Goal: Task Accomplishment & Management: Manage account settings

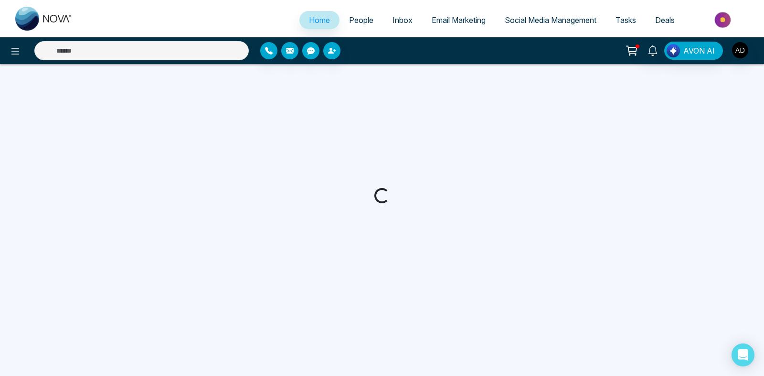
select select "*"
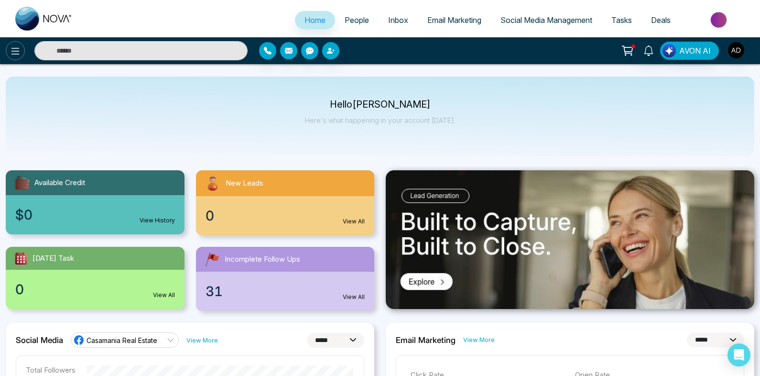
click at [14, 51] on icon at bounding box center [15, 50] width 11 height 11
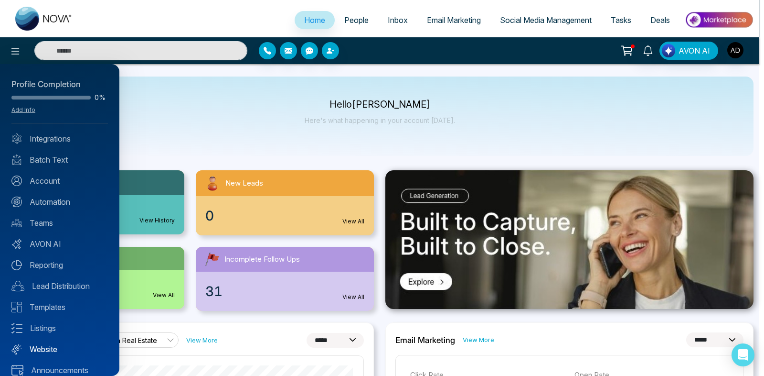
click at [46, 348] on link "Website" at bounding box center [59, 348] width 97 height 11
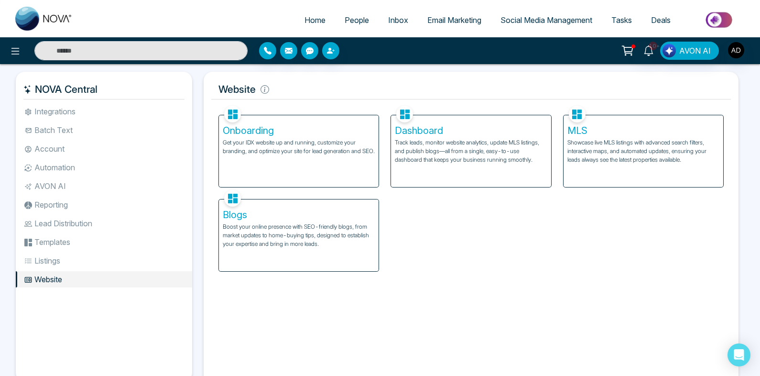
click at [431, 151] on p "Track leads, monitor website analytics, update MLS listings, and publish blogs—…" at bounding box center [471, 151] width 152 height 26
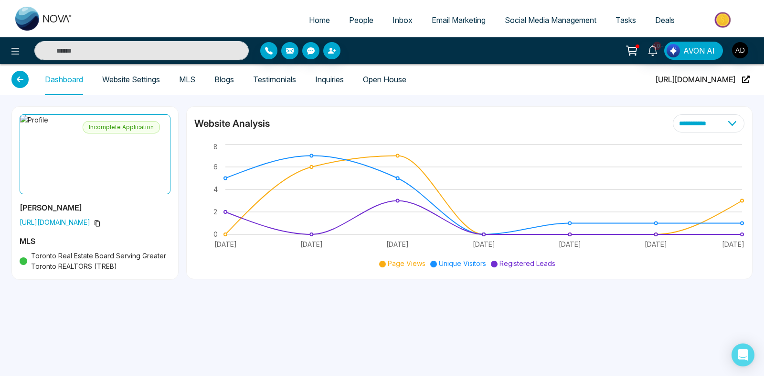
click at [157, 75] on link "Website Settings" at bounding box center [131, 79] width 58 height 8
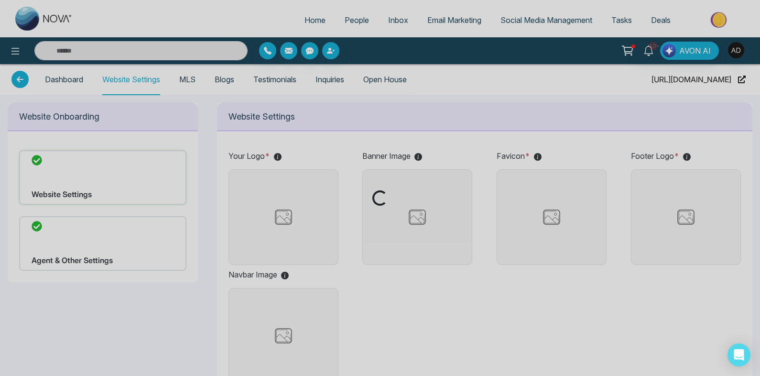
type input "**********"
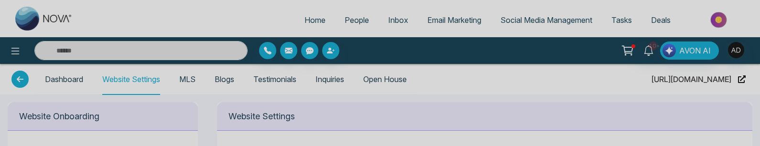
type input "**********"
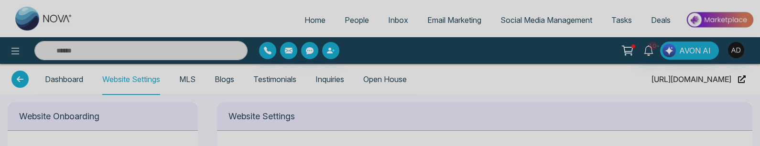
type input "**********"
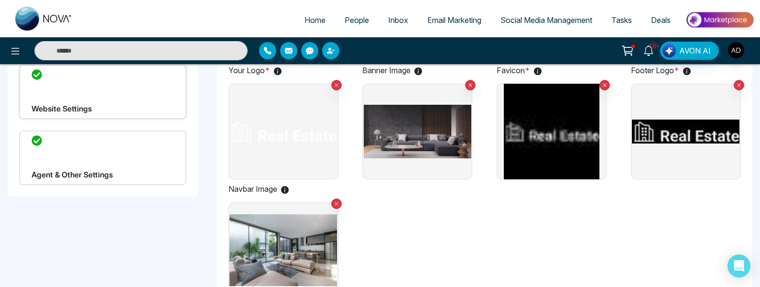
scroll to position [89, 0]
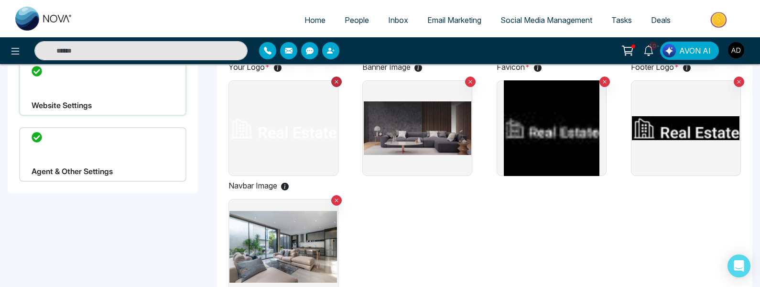
click at [339, 84] on button at bounding box center [336, 81] width 11 height 11
click at [313, 124] on label at bounding box center [283, 128] width 110 height 96
click at [0, 0] on input "file" at bounding box center [0, 0] width 0 height 0
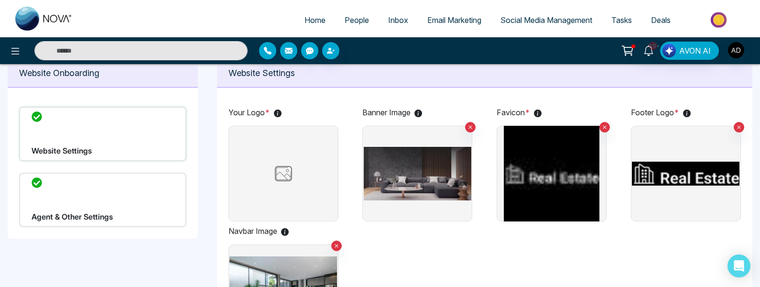
click at [292, 146] on img at bounding box center [283, 174] width 48 height 24
click at [0, 0] on input "file" at bounding box center [0, 0] width 0 height 0
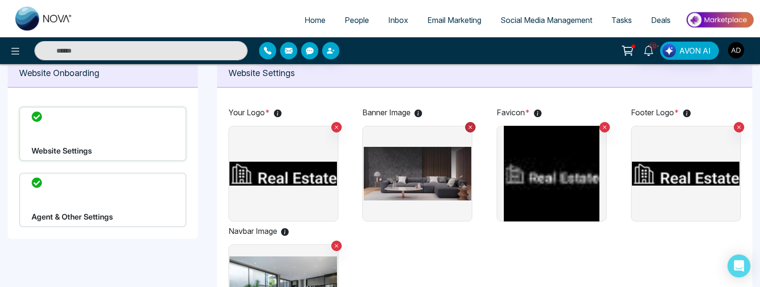
click at [468, 124] on icon at bounding box center [470, 127] width 6 height 7
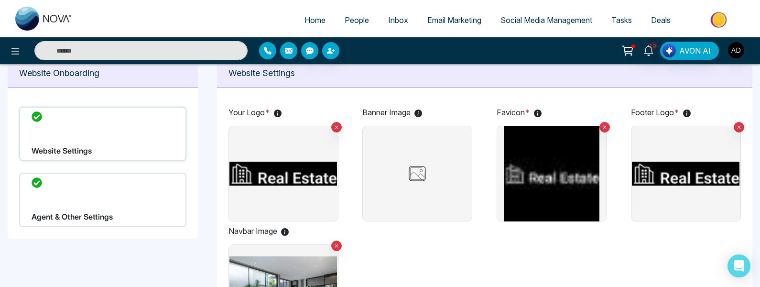
click at [406, 146] on img at bounding box center [417, 174] width 48 height 24
click at [0, 0] on input "file" at bounding box center [0, 0] width 0 height 0
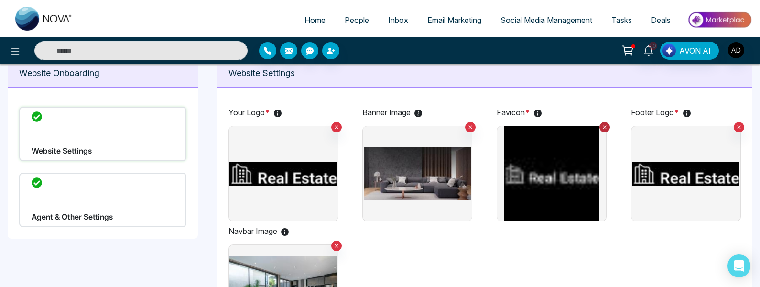
click at [602, 123] on button at bounding box center [604, 127] width 11 height 11
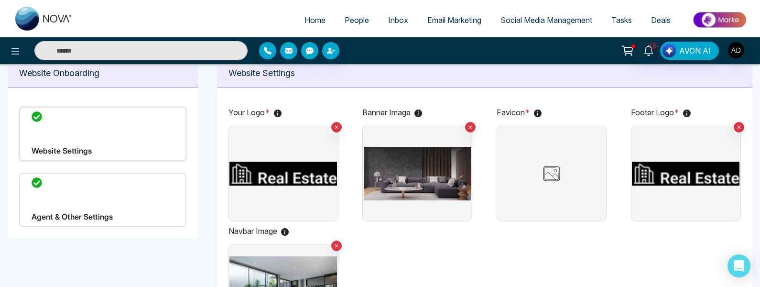
click at [571, 146] on img at bounding box center [552, 174] width 48 height 24
click at [0, 0] on input "file" at bounding box center [0, 0] width 0 height 0
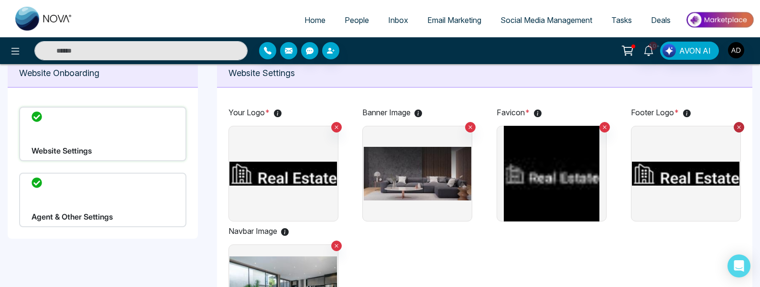
click at [740, 127] on icon at bounding box center [739, 127] width 6 height 7
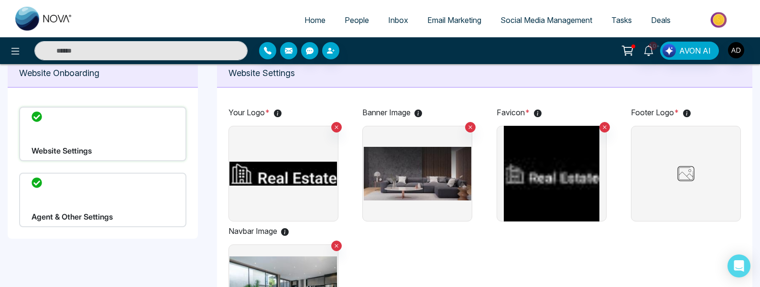
click at [692, 146] on img at bounding box center [686, 174] width 48 height 24
click at [0, 0] on input "file" at bounding box center [0, 0] width 0 height 0
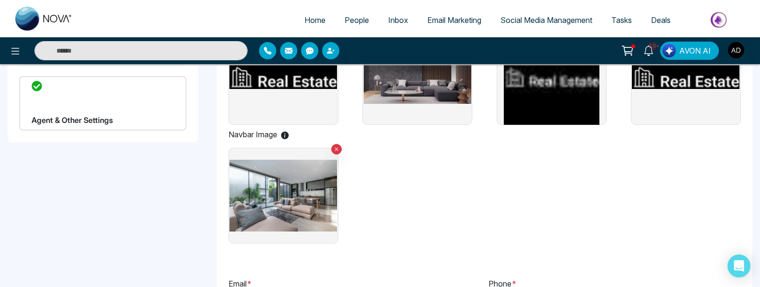
scroll to position [160, 0]
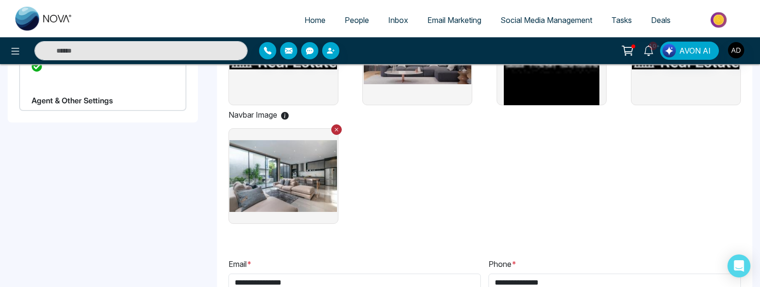
click at [334, 129] on icon at bounding box center [337, 129] width 6 height 7
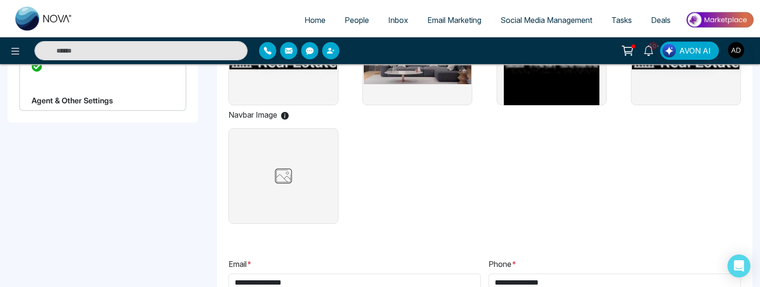
click at [288, 146] on img at bounding box center [283, 176] width 48 height 24
click at [0, 0] on input "file" at bounding box center [0, 0] width 0 height 0
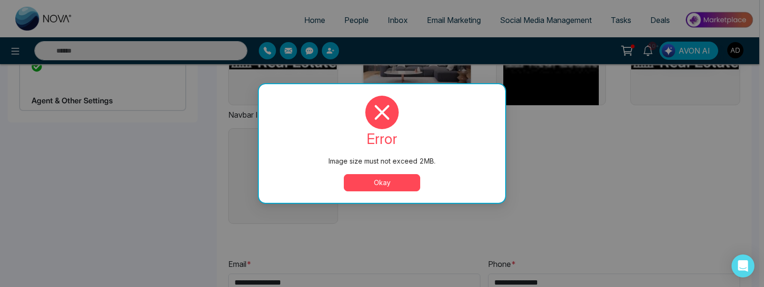
click at [358, 146] on button "Okay" at bounding box center [382, 182] width 76 height 17
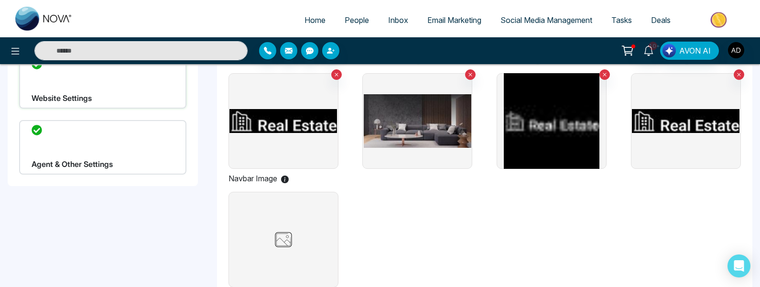
scroll to position [87, 0]
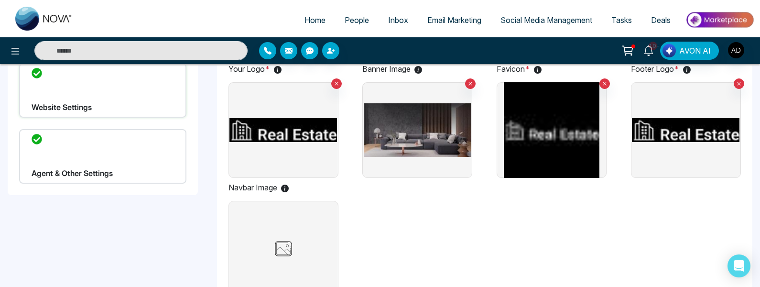
click at [315, 146] on label at bounding box center [283, 249] width 110 height 96
click at [0, 0] on input "file" at bounding box center [0, 0] width 0 height 0
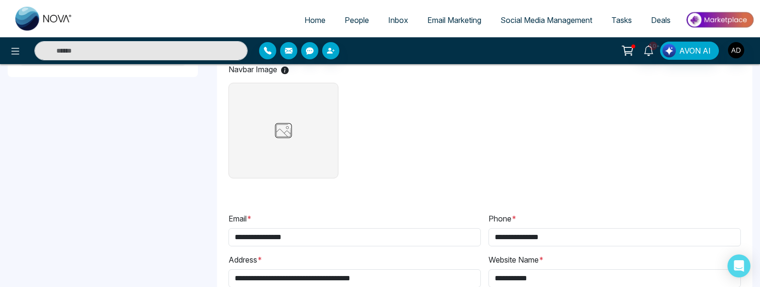
scroll to position [210, 0]
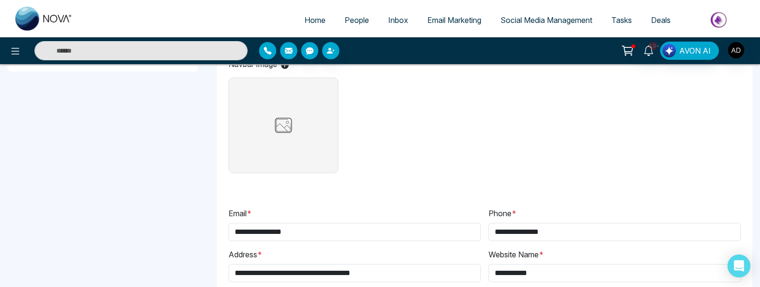
click at [306, 143] on label at bounding box center [283, 125] width 110 height 96
click at [0, 0] on input "file" at bounding box center [0, 0] width 0 height 0
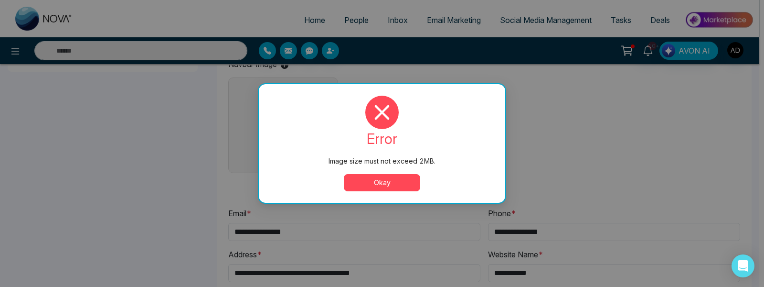
click at [374, 146] on button "Okay" at bounding box center [382, 182] width 76 height 17
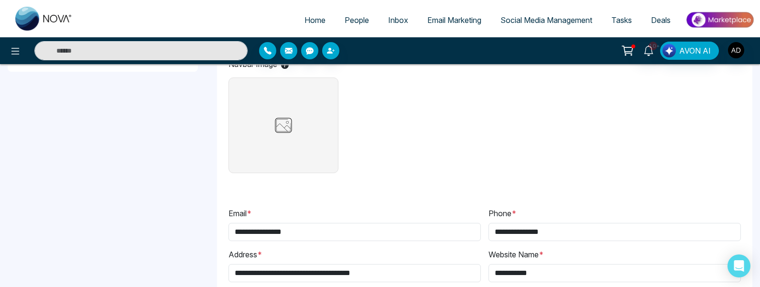
click at [310, 131] on label at bounding box center [283, 125] width 110 height 96
click at [0, 0] on input "file" at bounding box center [0, 0] width 0 height 0
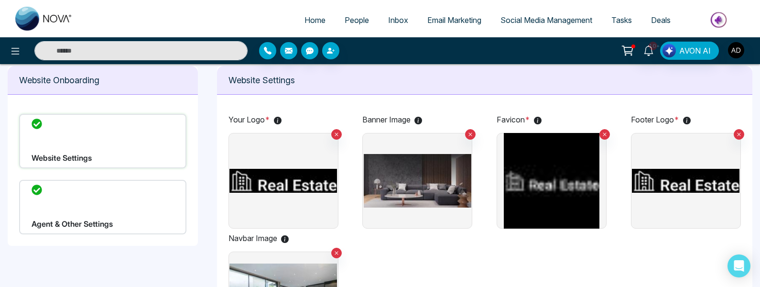
scroll to position [75, 0]
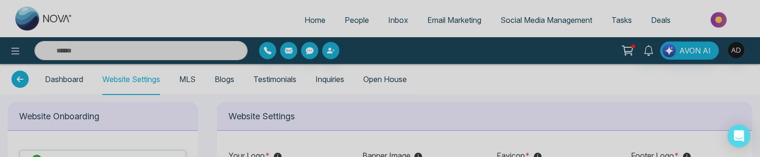
type input "**********"
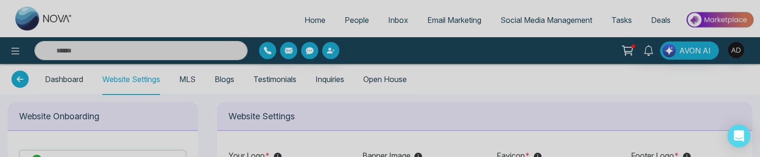
type input "**********"
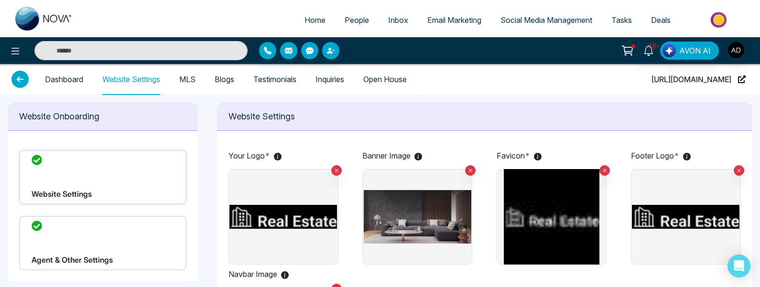
scroll to position [15, 0]
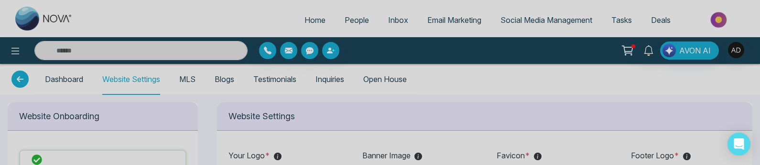
type input "**********"
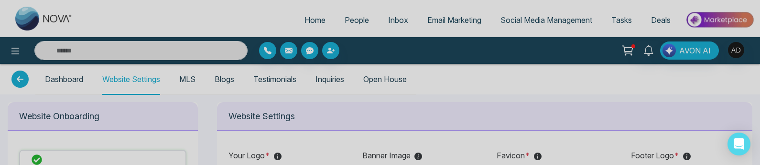
type input "**********"
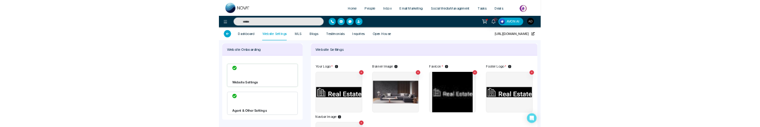
scroll to position [62, 0]
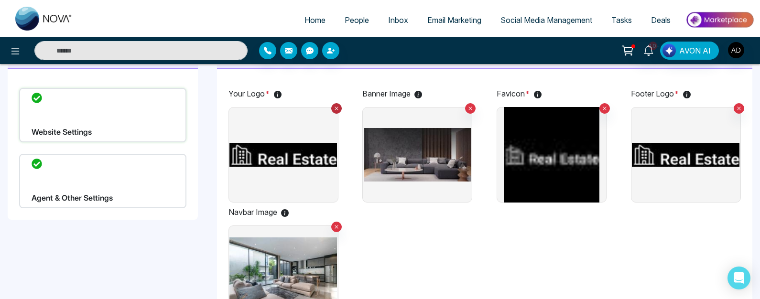
click at [334, 105] on icon at bounding box center [337, 108] width 6 height 7
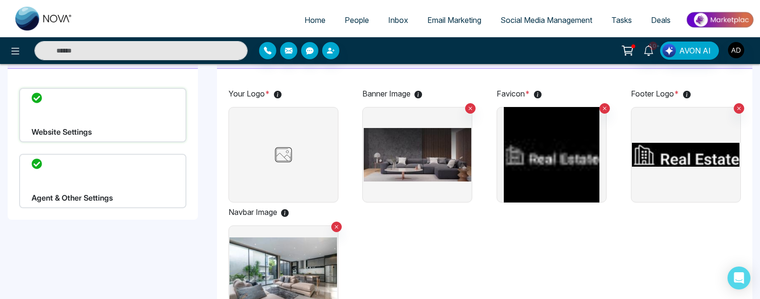
click at [299, 132] on label at bounding box center [283, 155] width 110 height 96
click at [0, 0] on input "file" at bounding box center [0, 0] width 0 height 0
